Goal: Information Seeking & Learning: Check status

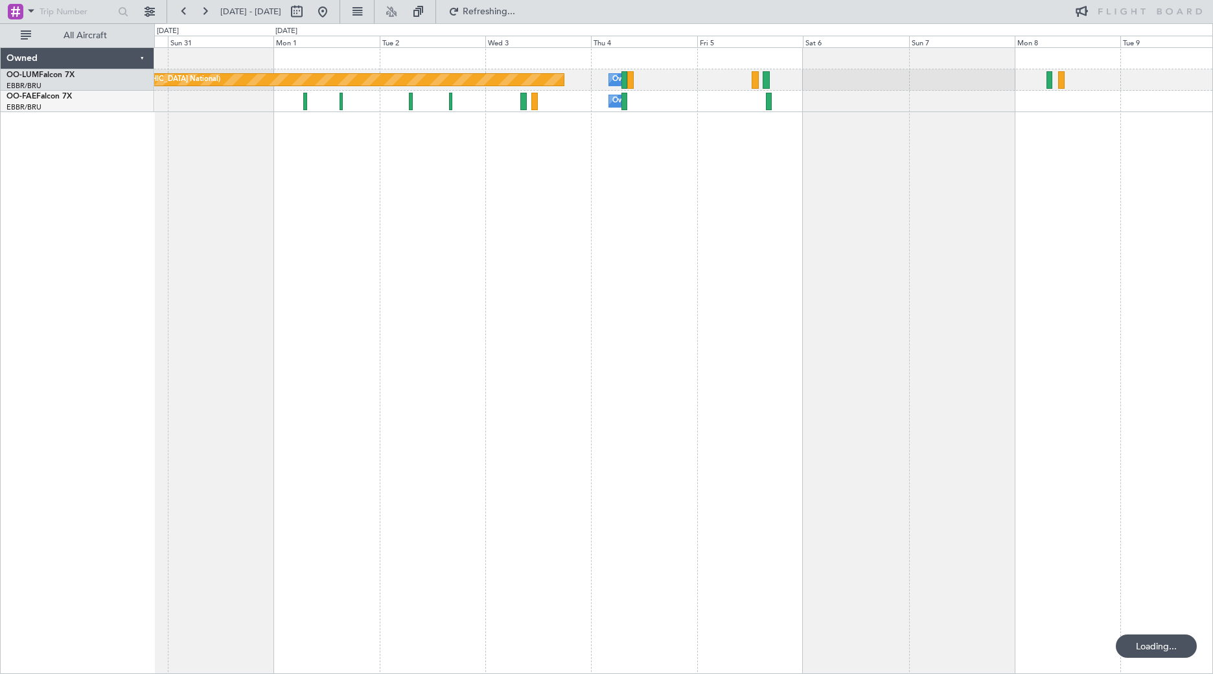
click at [365, 200] on div "Planned Maint [GEOGRAPHIC_DATA] ([GEOGRAPHIC_DATA] National) Owner [GEOGRAPHIC_…" at bounding box center [683, 360] width 1059 height 627
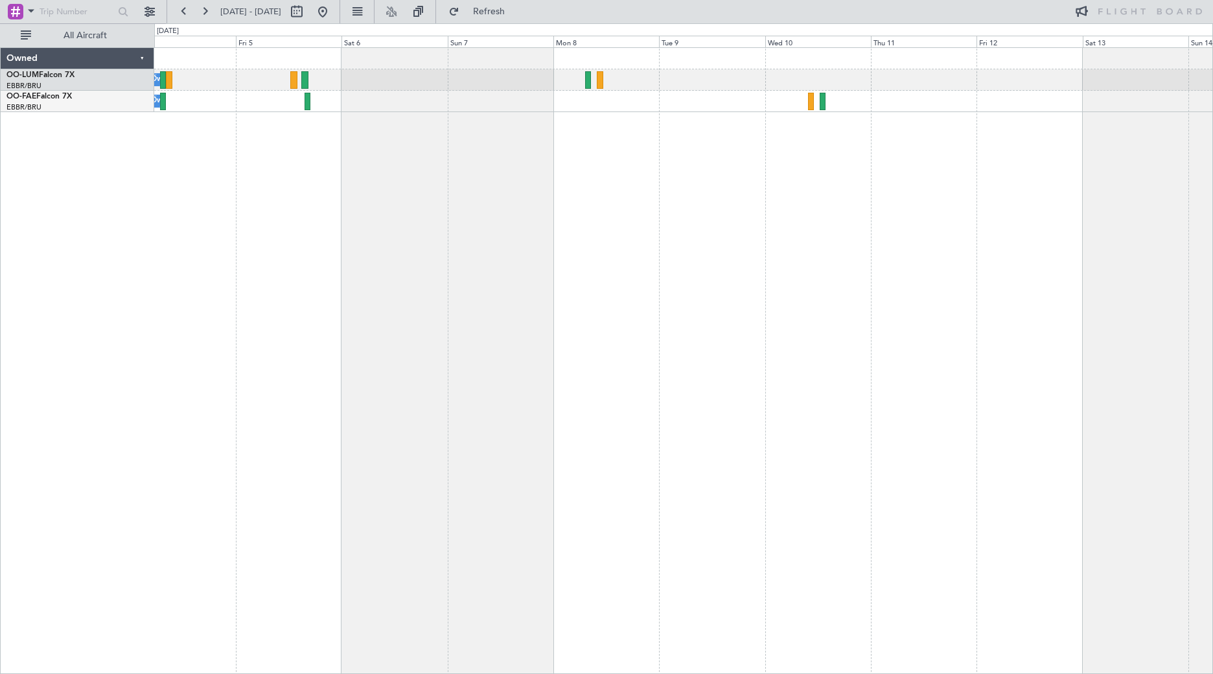
click at [112, 207] on div "Owner Melsbroek Air Base Planned Maint [GEOGRAPHIC_DATA] ([GEOGRAPHIC_DATA]) Ow…" at bounding box center [606, 348] width 1213 height 651
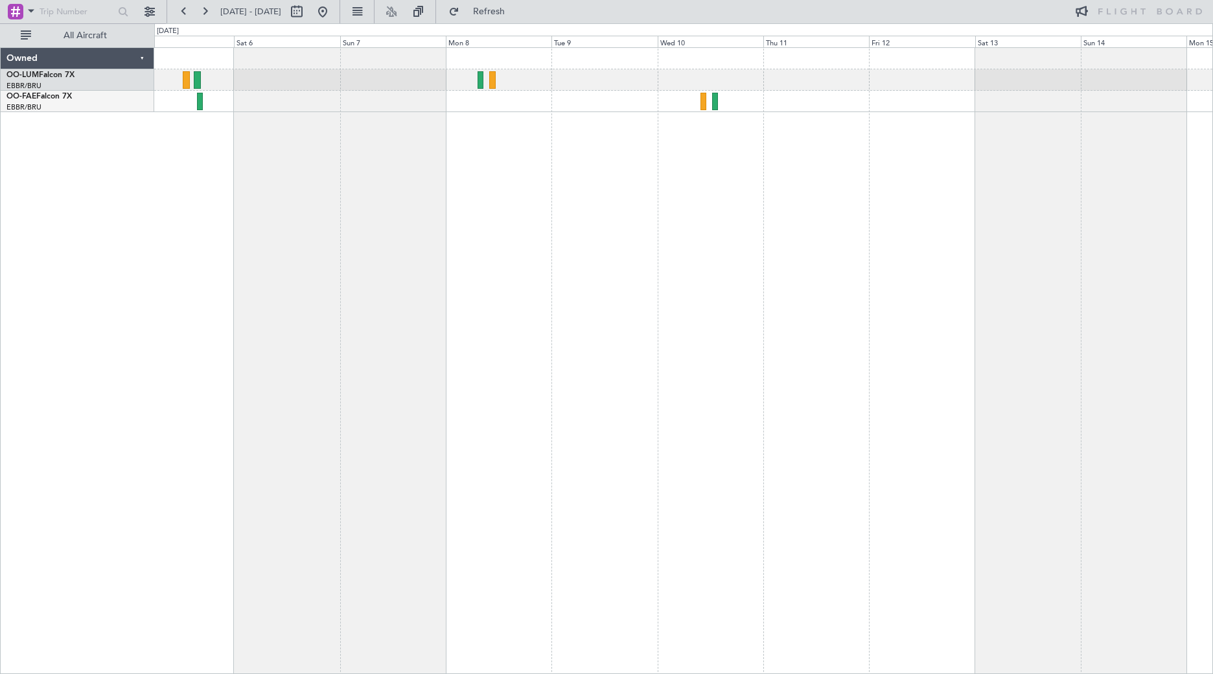
click at [1075, 309] on div "Owner Melsbroek Air Base Planned Maint [GEOGRAPHIC_DATA] ([GEOGRAPHIC_DATA]) Ow…" at bounding box center [683, 360] width 1059 height 627
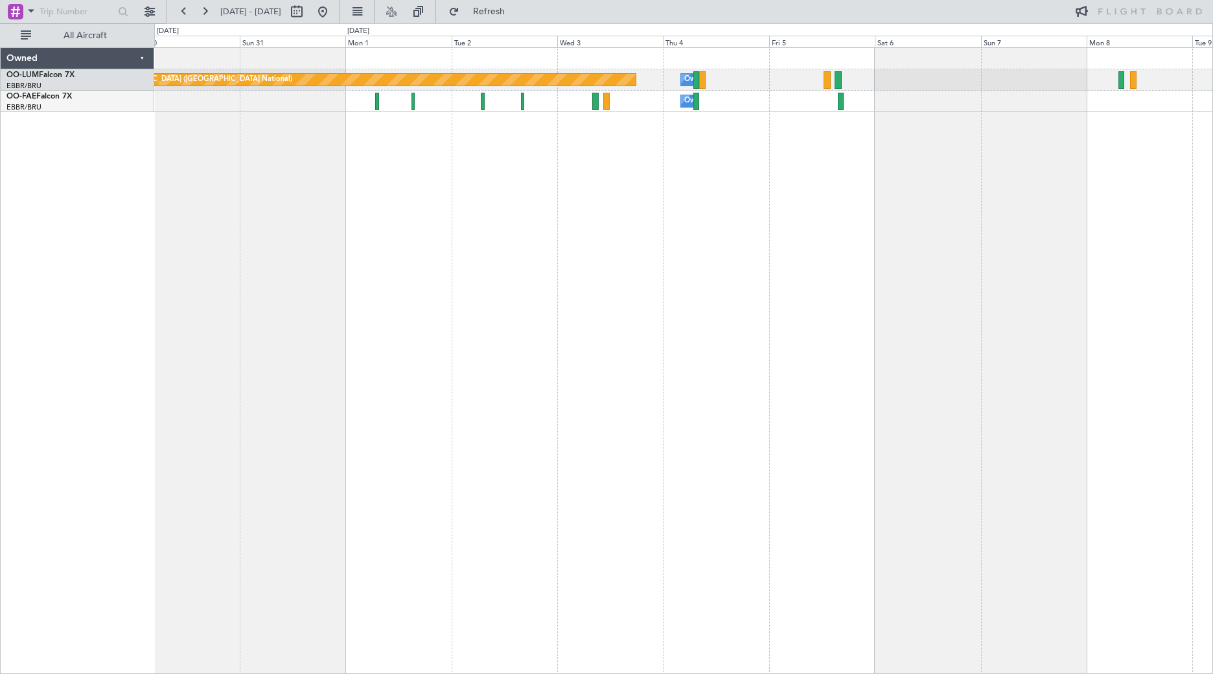
click at [1212, 257] on html "[DATE] - [DATE] Refresh All Aircraft Owner [GEOGRAPHIC_DATA] Planned Maint [GEO…" at bounding box center [606, 337] width 1213 height 674
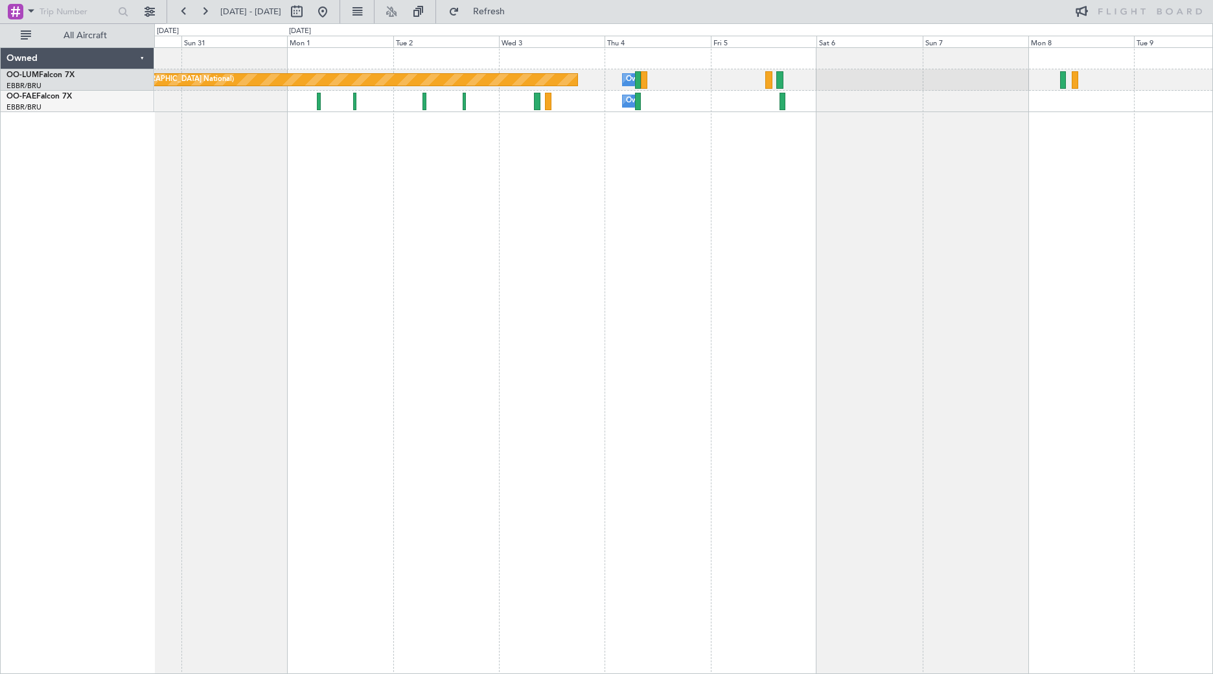
click at [391, 266] on div "Owner Melsbroek Air Base Planned Maint [GEOGRAPHIC_DATA] ([GEOGRAPHIC_DATA]) Ow…" at bounding box center [683, 360] width 1059 height 627
click at [376, 254] on div "Owner Melsbroek Air Base Planned Maint [GEOGRAPHIC_DATA] ([GEOGRAPHIC_DATA]) Ow…" at bounding box center [683, 360] width 1059 height 627
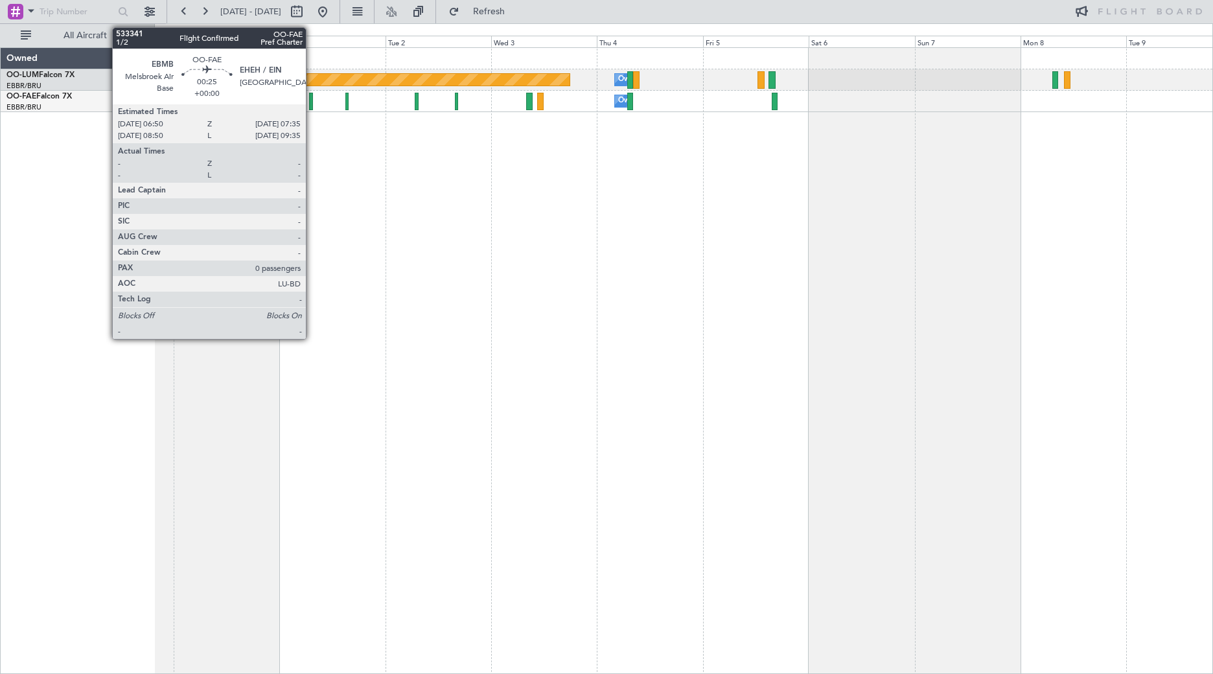
click at [312, 102] on div at bounding box center [311, 101] width 4 height 17
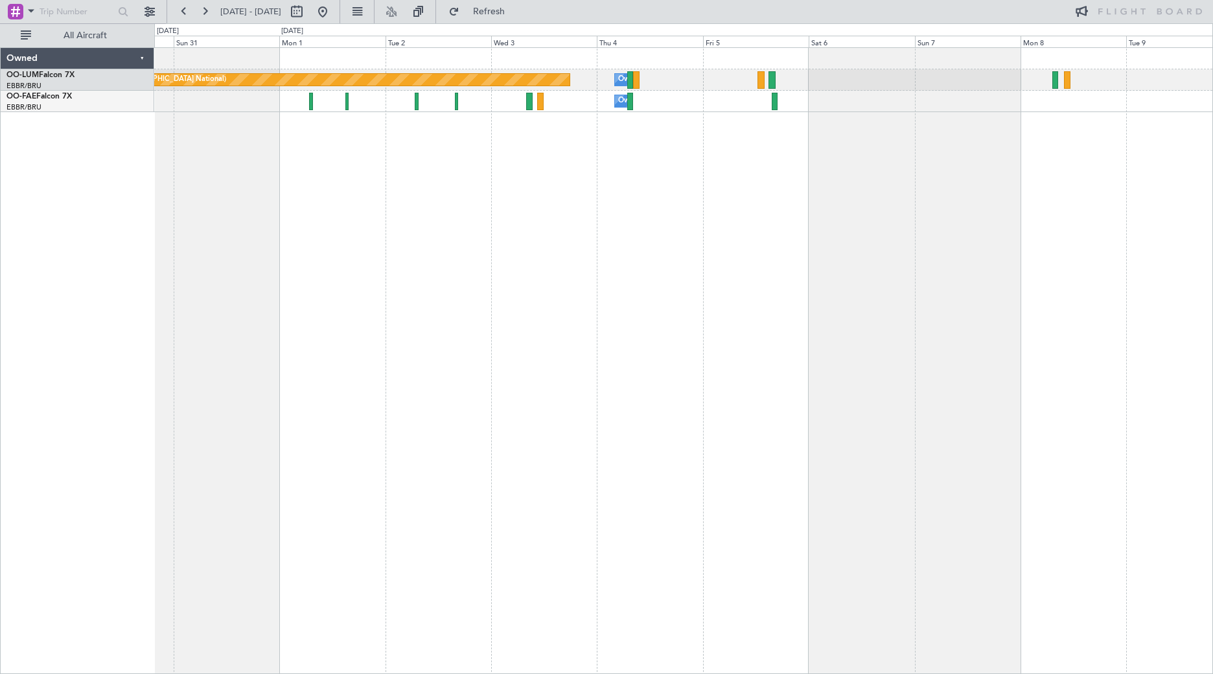
click at [504, 309] on div "Owner Melsbroek Air Base Planned Maint [GEOGRAPHIC_DATA] ([GEOGRAPHIC_DATA]) Ow…" at bounding box center [683, 360] width 1059 height 627
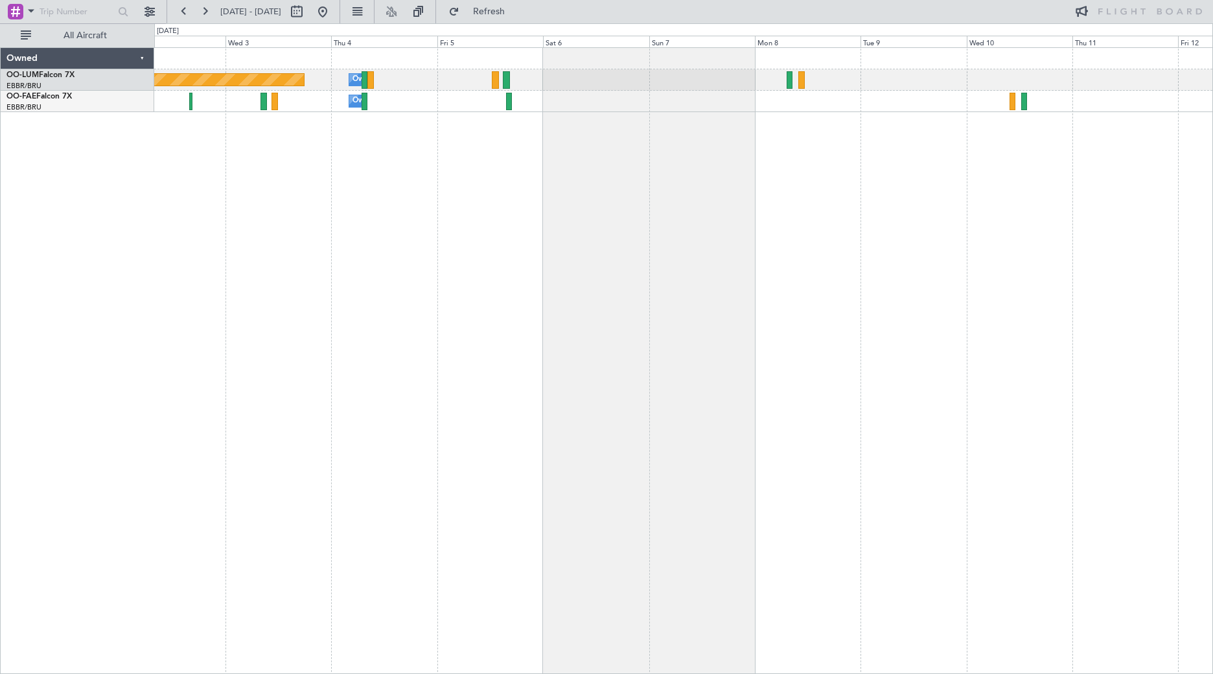
click at [596, 247] on div "Owner Melsbroek Air Base Planned Maint [GEOGRAPHIC_DATA] ([GEOGRAPHIC_DATA]) Ow…" at bounding box center [683, 360] width 1059 height 627
click at [644, 210] on div "Owner Melsbroek Air Base Planned Maint [GEOGRAPHIC_DATA] ([GEOGRAPHIC_DATA]) Ow…" at bounding box center [683, 360] width 1059 height 627
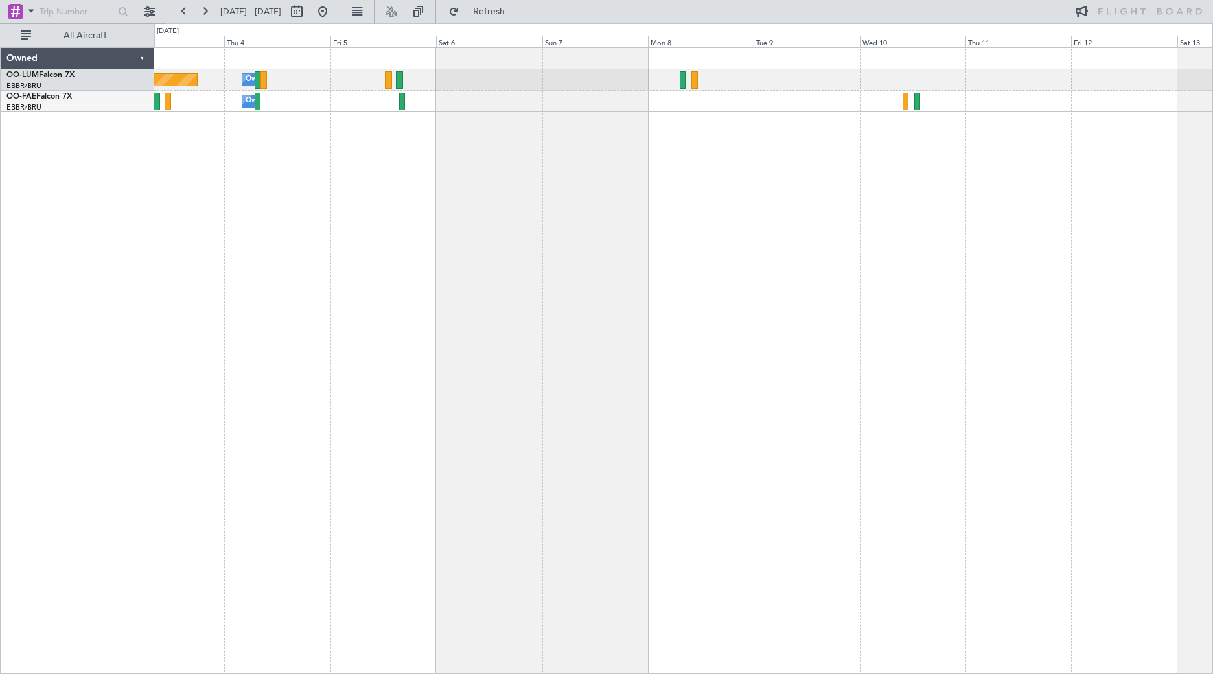
click at [606, 212] on div "Owner Melsbroek Air Base Planned Maint [GEOGRAPHIC_DATA] ([GEOGRAPHIC_DATA]) Ow…" at bounding box center [683, 360] width 1059 height 627
click at [737, 213] on div "Owner Melsbroek Air Base Planned Maint [GEOGRAPHIC_DATA] ([GEOGRAPHIC_DATA]) Ow…" at bounding box center [683, 360] width 1059 height 627
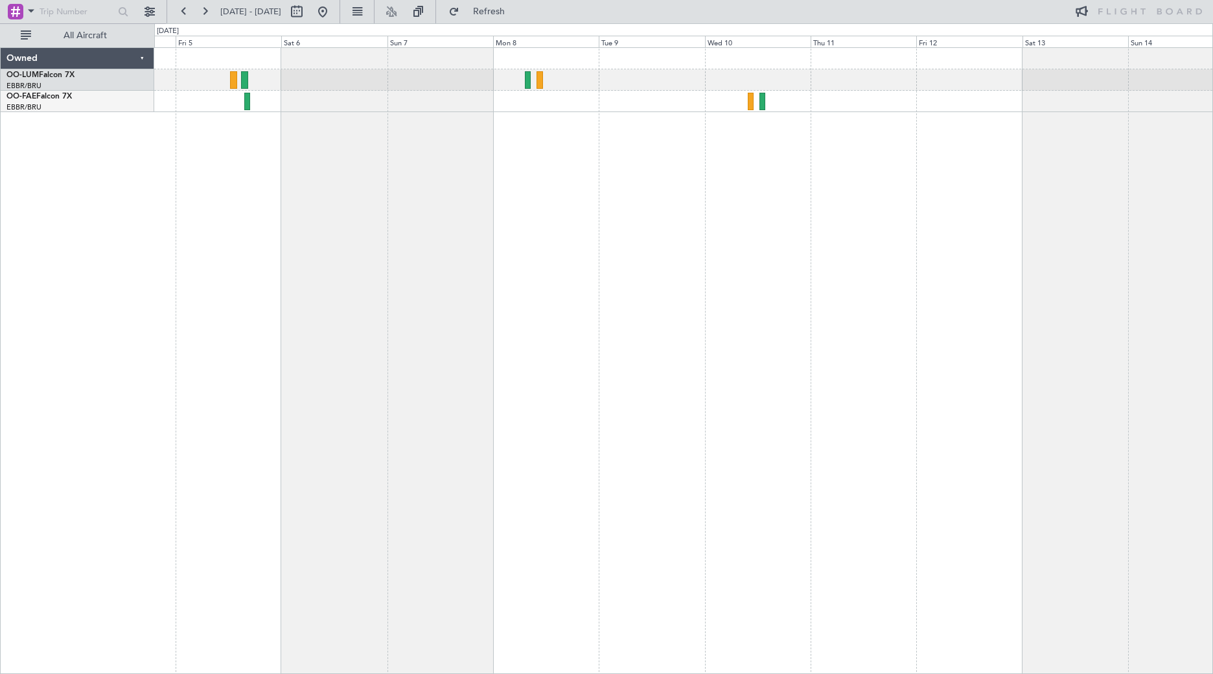
click at [825, 212] on div "Owner Melsbroek Air Base Planned Maint [GEOGRAPHIC_DATA] ([GEOGRAPHIC_DATA]) Ow…" at bounding box center [683, 360] width 1059 height 627
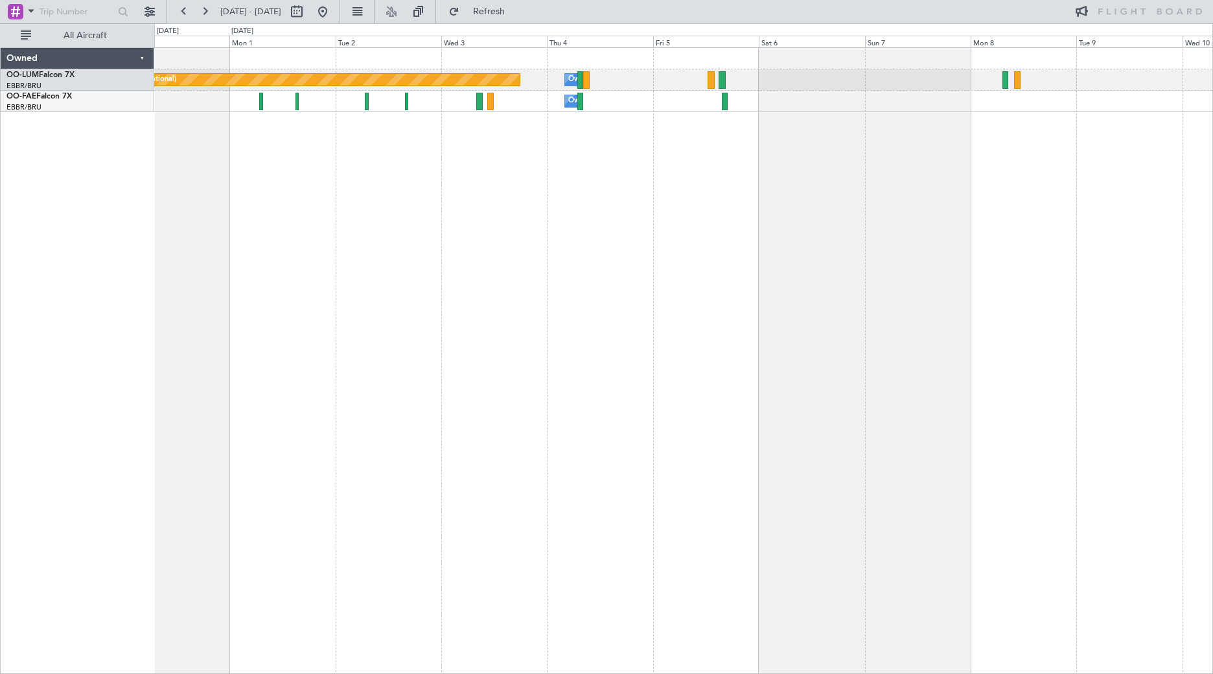
click at [872, 149] on div "Owner Melsbroek Air Base Planned Maint [GEOGRAPHIC_DATA] ([GEOGRAPHIC_DATA]) Ow…" at bounding box center [683, 360] width 1059 height 627
